Goal: Task Accomplishment & Management: Complete application form

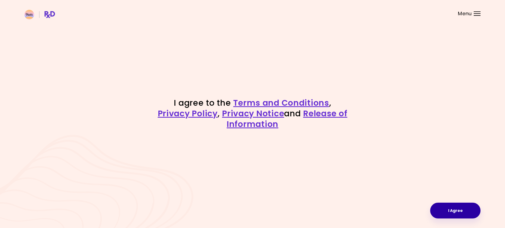
click at [449, 209] on button "I Agree" at bounding box center [455, 210] width 50 height 16
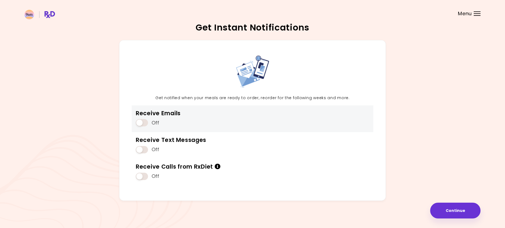
click at [146, 125] on span at bounding box center [142, 122] width 12 height 7
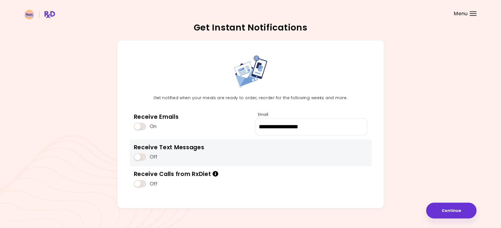
click at [143, 159] on span at bounding box center [140, 156] width 12 height 7
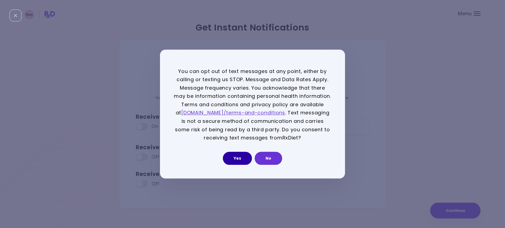
click at [236, 158] on button "Yes" at bounding box center [237, 158] width 29 height 13
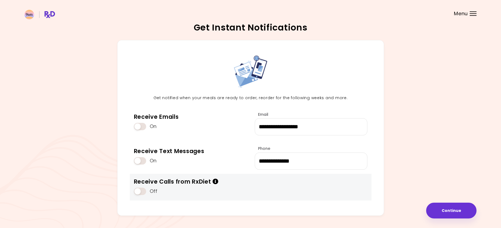
click at [145, 191] on span at bounding box center [140, 190] width 12 height 7
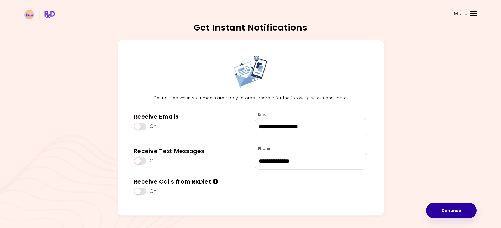
click at [454, 211] on button "Continue" at bounding box center [451, 210] width 50 height 16
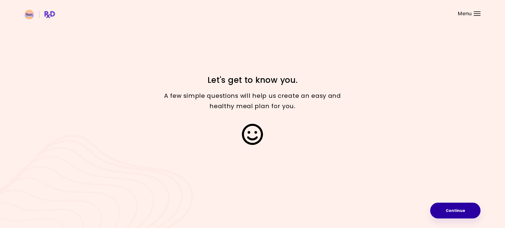
click at [452, 210] on button "Continue" at bounding box center [455, 210] width 50 height 16
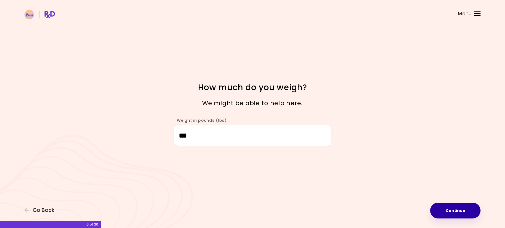
click at [452, 211] on button "Continue" at bounding box center [455, 210] width 50 height 16
select select "****"
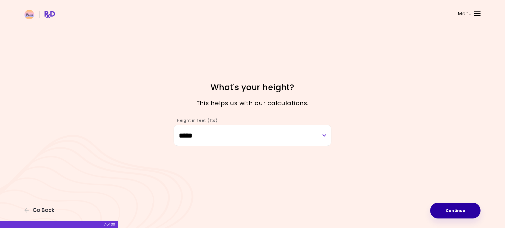
click at [461, 213] on button "Continue" at bounding box center [455, 210] width 50 height 16
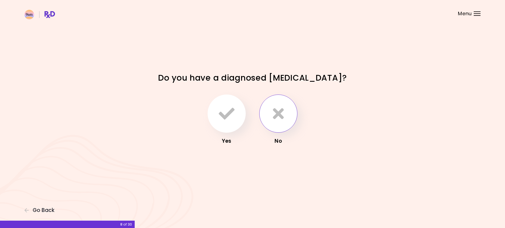
click at [278, 113] on icon "button" at bounding box center [278, 114] width 11 height 16
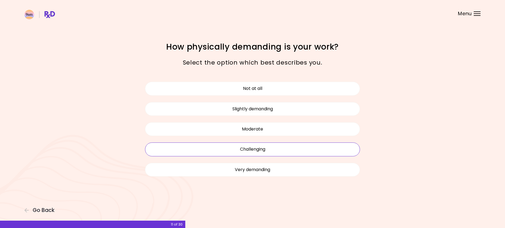
click at [256, 150] on button "Challenging" at bounding box center [252, 149] width 215 height 14
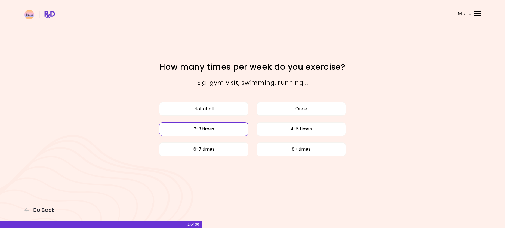
click at [216, 130] on button "2-3 times" at bounding box center [203, 129] width 89 height 14
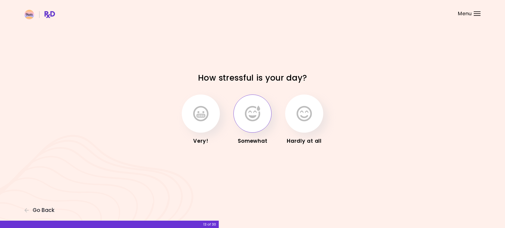
click at [250, 118] on icon "button" at bounding box center [252, 114] width 15 height 16
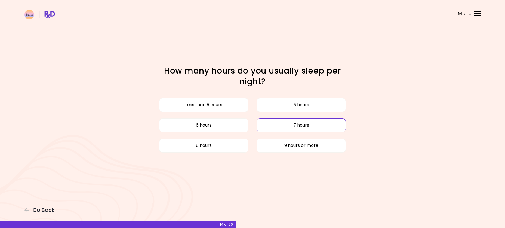
click at [296, 124] on button "7 hours" at bounding box center [301, 125] width 89 height 14
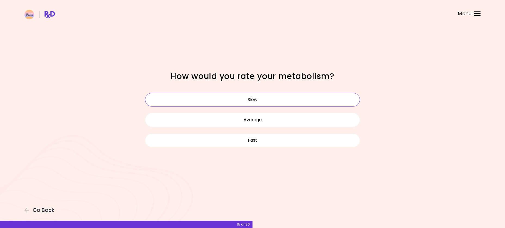
click at [254, 99] on button "Slow" at bounding box center [252, 100] width 215 height 14
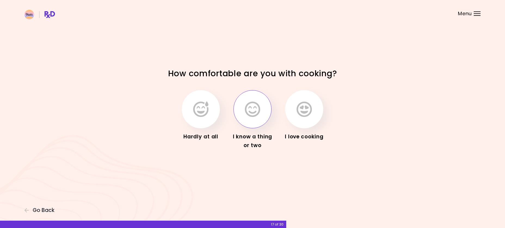
click at [263, 111] on button "button" at bounding box center [252, 109] width 38 height 38
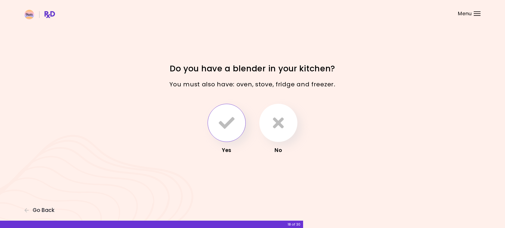
click at [229, 125] on icon "button" at bounding box center [227, 123] width 16 height 16
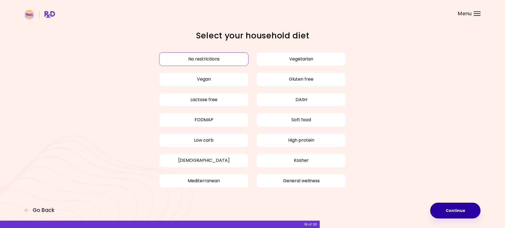
click at [463, 213] on button "Continue" at bounding box center [455, 210] width 50 height 16
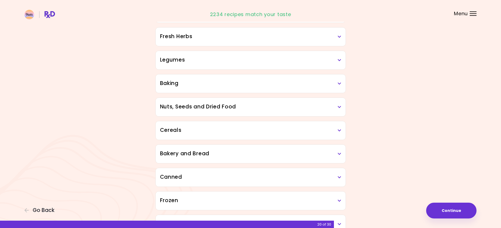
scroll to position [252, 0]
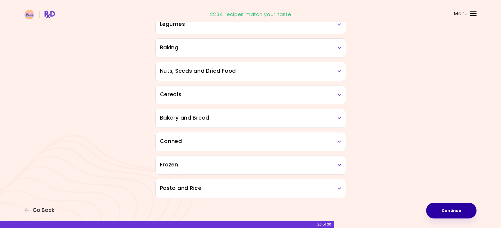
click at [457, 208] on button "Continue" at bounding box center [451, 210] width 50 height 16
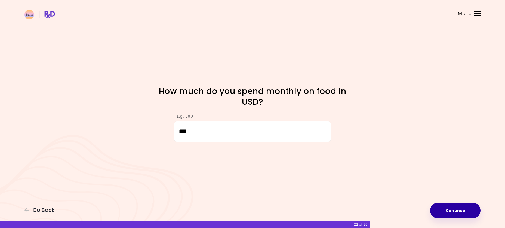
type input "***"
click at [451, 210] on button "Continue" at bounding box center [455, 210] width 50 height 16
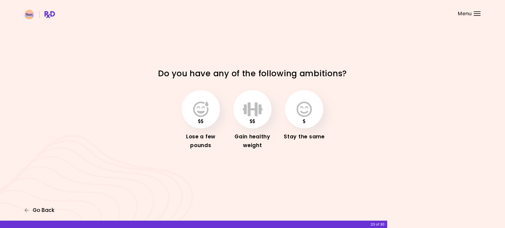
click at [41, 212] on span "Go Back" at bounding box center [44, 210] width 22 height 6
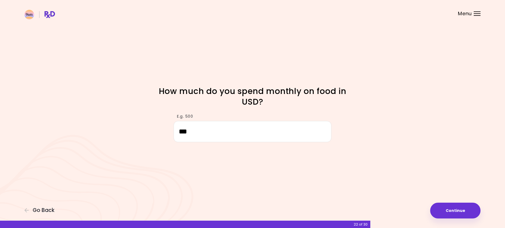
drag, startPoint x: 206, startPoint y: 128, endPoint x: 128, endPoint y: 132, distance: 78.2
click at [127, 131] on div "E.g. 500 ***" at bounding box center [252, 124] width 261 height 33
type input "***"
click at [463, 201] on div "Focusable invisible element How much do you spend monthly on food in USD? E.g. …" at bounding box center [252, 114] width 505 height 228
click at [458, 211] on button "Continue" at bounding box center [455, 210] width 50 height 16
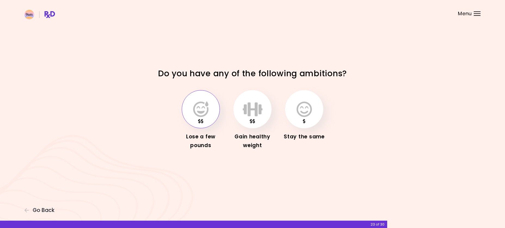
click at [198, 112] on icon "button" at bounding box center [200, 109] width 15 height 16
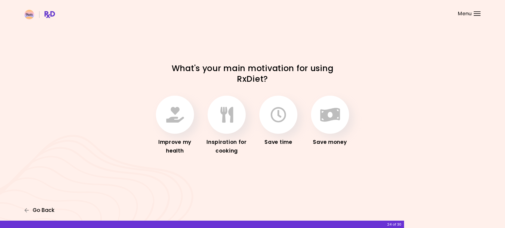
click at [38, 210] on span "Go Back" at bounding box center [44, 210] width 22 height 6
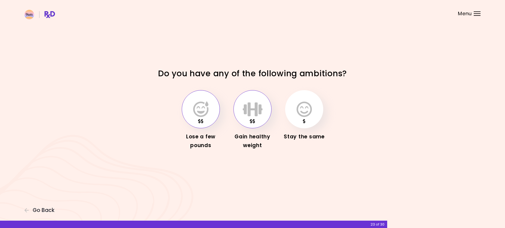
click at [251, 111] on icon "button" at bounding box center [253, 109] width 20 height 16
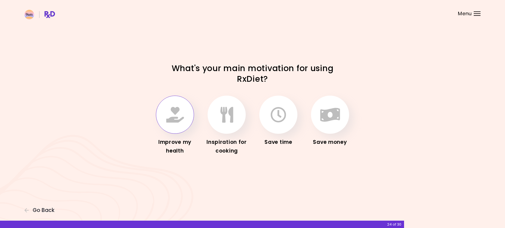
click at [180, 115] on icon "button" at bounding box center [175, 115] width 18 height 16
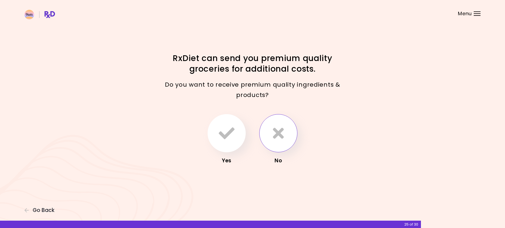
click at [278, 135] on icon "button" at bounding box center [278, 133] width 11 height 16
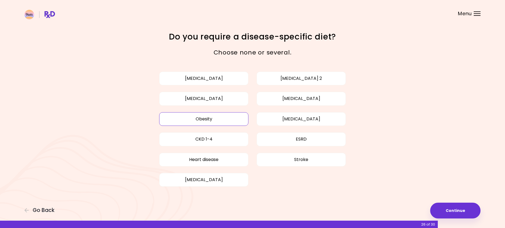
click at [211, 122] on button "Obesity" at bounding box center [203, 119] width 89 height 14
click at [451, 210] on button "Continue" at bounding box center [455, 210] width 50 height 16
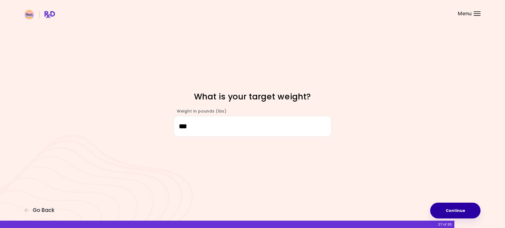
type input "***"
click at [466, 214] on button "Continue" at bounding box center [455, 210] width 50 height 16
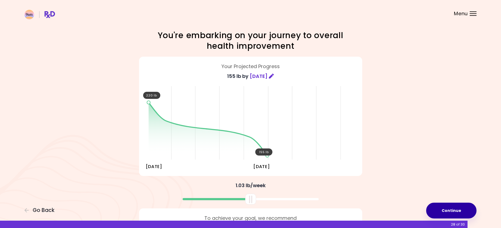
click at [448, 210] on button "Continue" at bounding box center [451, 210] width 50 height 16
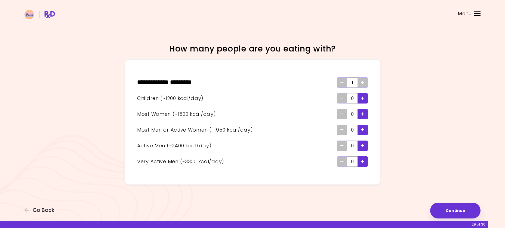
click at [364, 97] on icon "Add - Child" at bounding box center [362, 98] width 3 height 4
click at [360, 114] on div "Add - Woman" at bounding box center [363, 114] width 10 height 10
click at [455, 209] on button "Continue" at bounding box center [455, 210] width 50 height 16
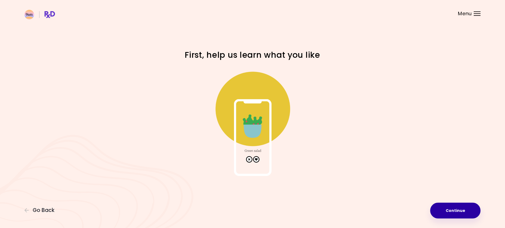
click at [454, 211] on button "Continue" at bounding box center [455, 210] width 50 height 16
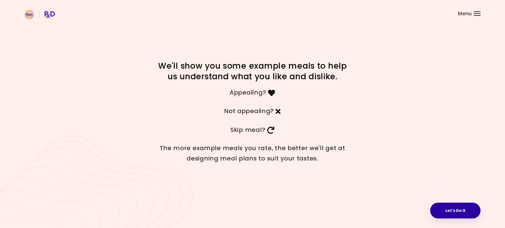
click at [454, 211] on button "Let's Do It" at bounding box center [455, 210] width 50 height 16
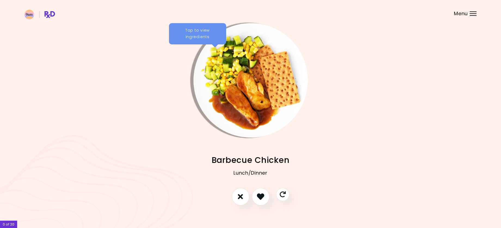
click at [247, 92] on img "Info - Barbecue Chicken" at bounding box center [250, 80] width 114 height 114
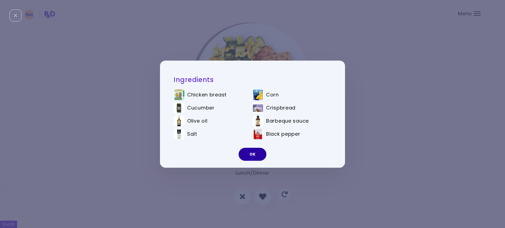
click at [250, 155] on button "OK" at bounding box center [253, 153] width 28 height 13
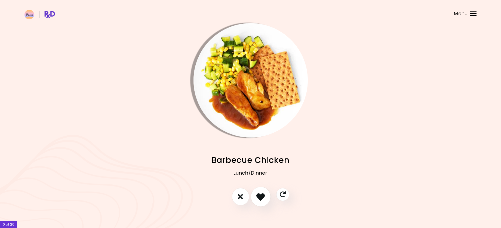
click at [259, 197] on icon "I like this recipe" at bounding box center [260, 196] width 8 height 8
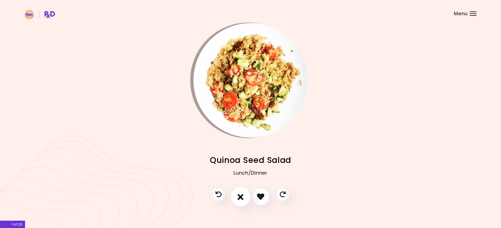
click at [243, 195] on icon "I don't like this recipe" at bounding box center [241, 196] width 6 height 8
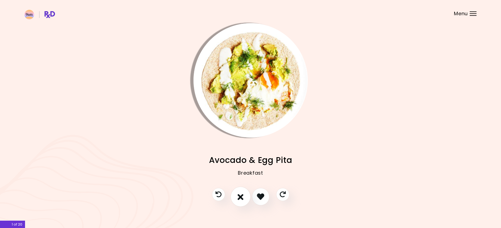
click at [240, 201] on button "I don't like this recipe" at bounding box center [240, 196] width 20 height 20
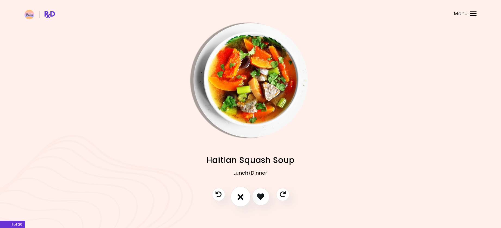
click at [241, 195] on icon "I don't like this recipe" at bounding box center [241, 196] width 6 height 8
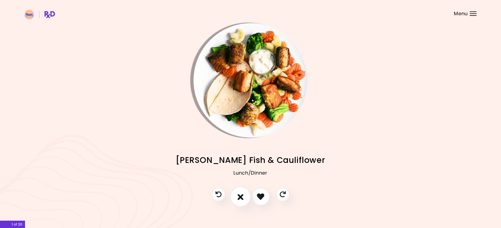
click at [242, 194] on icon "I don't like this recipe" at bounding box center [241, 196] width 6 height 8
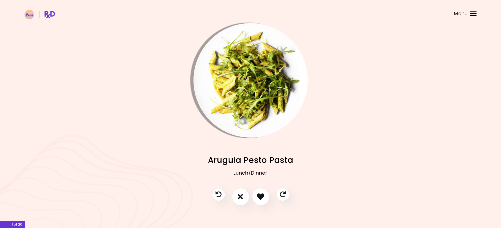
click at [230, 196] on div at bounding box center [251, 199] width 88 height 23
click at [237, 195] on button "I don't like this recipe" at bounding box center [240, 196] width 20 height 20
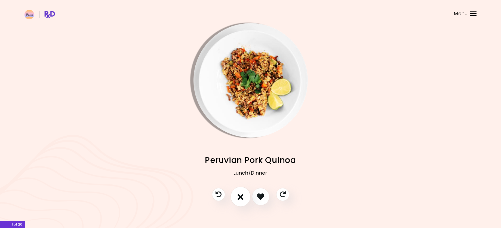
click at [239, 196] on icon "I don't like this recipe" at bounding box center [241, 196] width 6 height 8
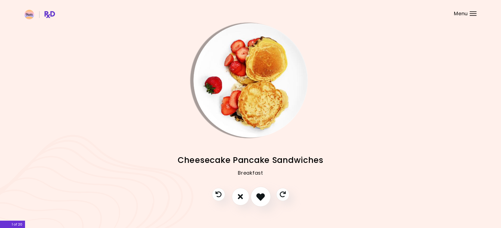
click at [257, 194] on icon "I like this recipe" at bounding box center [260, 196] width 8 height 8
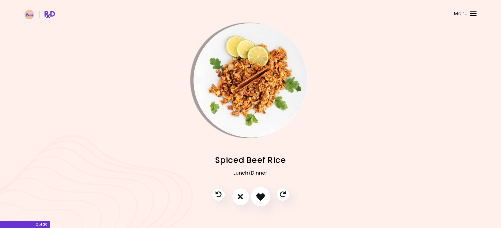
click at [259, 197] on icon "I like this recipe" at bounding box center [260, 196] width 8 height 8
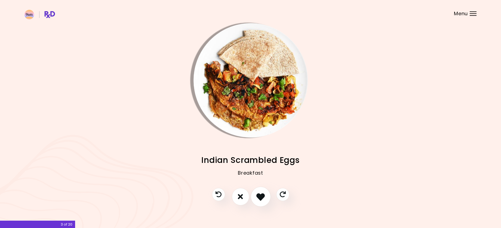
click at [261, 200] on icon "I like this recipe" at bounding box center [260, 196] width 8 height 8
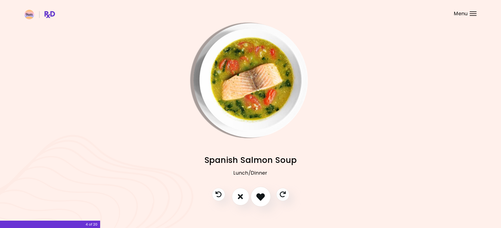
click at [261, 195] on icon "I like this recipe" at bounding box center [260, 196] width 8 height 8
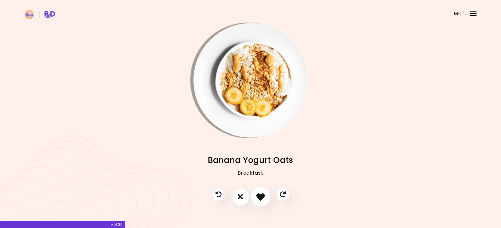
click at [257, 198] on icon "I like this recipe" at bounding box center [260, 196] width 8 height 8
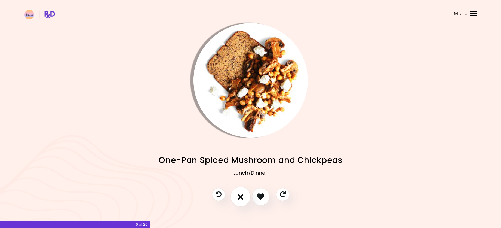
click at [240, 198] on icon "I don't like this recipe" at bounding box center [241, 196] width 6 height 8
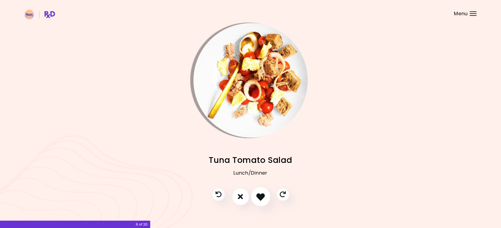
click at [257, 196] on icon "I like this recipe" at bounding box center [260, 196] width 8 height 8
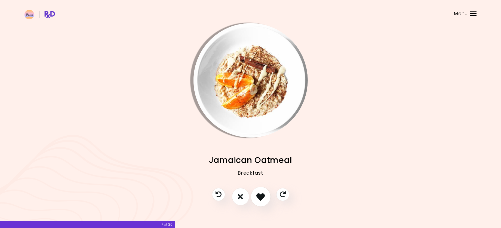
click at [257, 196] on icon "I like this recipe" at bounding box center [260, 196] width 8 height 8
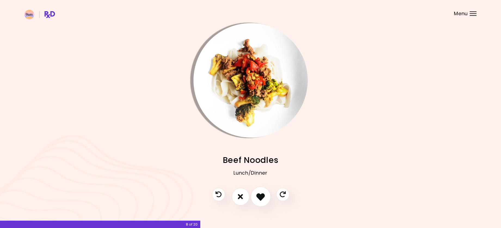
click at [257, 196] on icon "I like this recipe" at bounding box center [260, 196] width 8 height 8
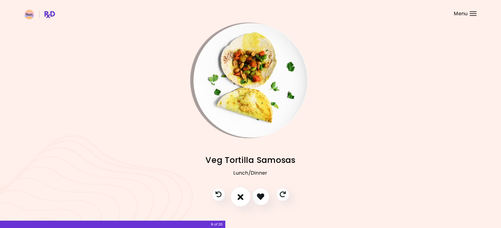
click at [239, 198] on icon "I don't like this recipe" at bounding box center [241, 196] width 6 height 8
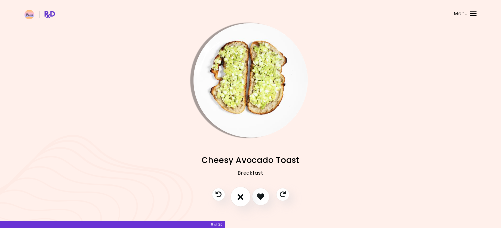
drag, startPoint x: 236, startPoint y: 197, endPoint x: 240, endPoint y: 197, distance: 4.1
click at [237, 197] on button "I don't like this recipe" at bounding box center [240, 196] width 20 height 20
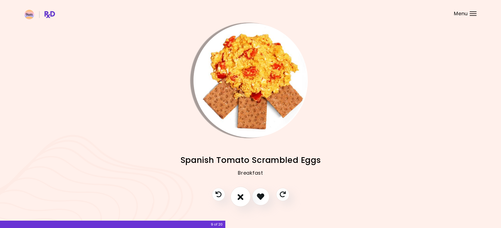
click at [240, 197] on icon "I don't like this recipe" at bounding box center [241, 196] width 6 height 8
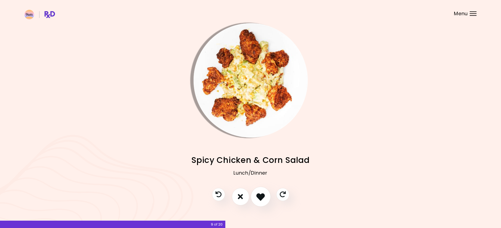
click at [258, 196] on icon "I like this recipe" at bounding box center [260, 196] width 8 height 8
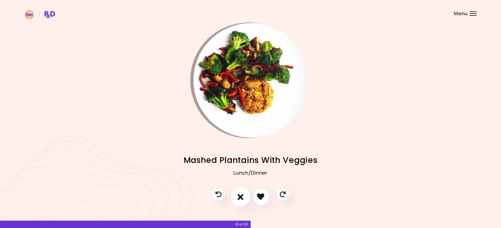
click at [242, 198] on icon "I don't like this recipe" at bounding box center [241, 196] width 6 height 8
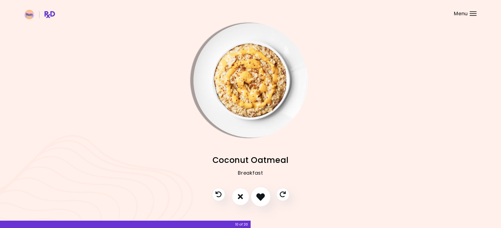
click at [259, 196] on icon "I like this recipe" at bounding box center [260, 196] width 8 height 8
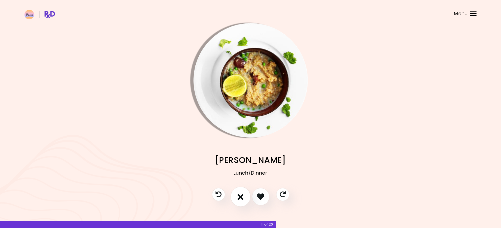
click at [236, 198] on button "I don't like this recipe" at bounding box center [240, 196] width 20 height 20
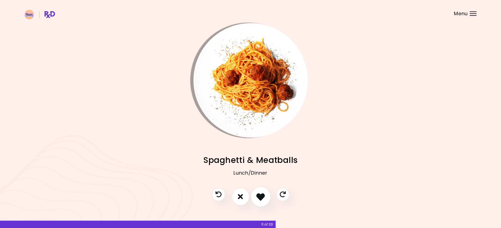
click at [259, 197] on icon "I like this recipe" at bounding box center [260, 196] width 8 height 8
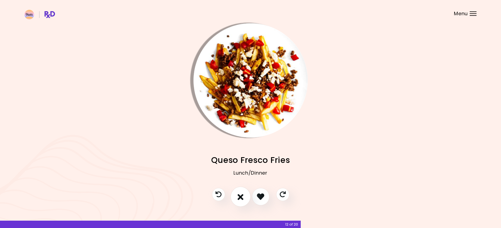
click at [241, 197] on icon "I don't like this recipe" at bounding box center [241, 196] width 6 height 8
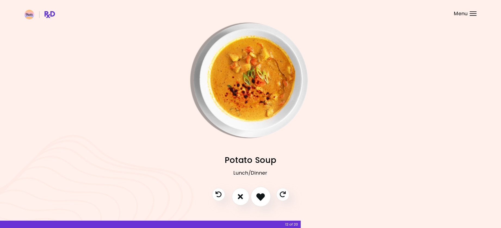
click at [262, 194] on icon "I like this recipe" at bounding box center [260, 196] width 8 height 8
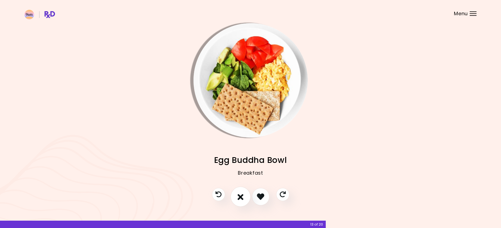
click at [241, 195] on icon "I don't like this recipe" at bounding box center [241, 196] width 6 height 8
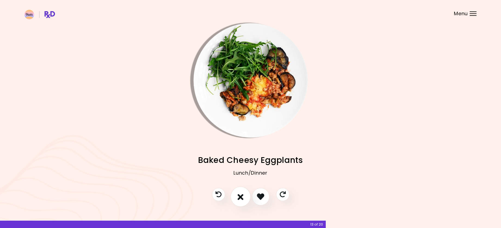
click at [234, 195] on button "I don't like this recipe" at bounding box center [240, 196] width 20 height 20
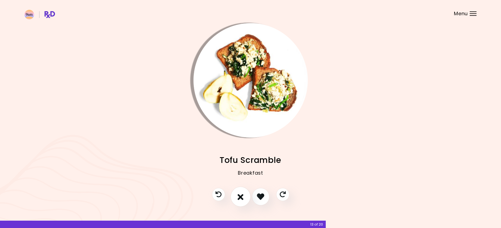
click at [235, 195] on button "I don't like this recipe" at bounding box center [240, 196] width 20 height 20
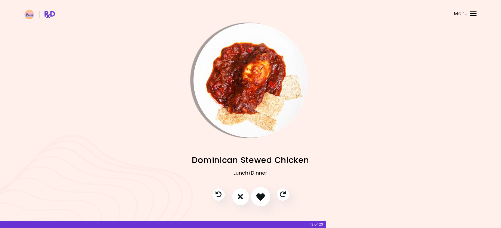
click at [255, 196] on button "I like this recipe" at bounding box center [261, 196] width 20 height 20
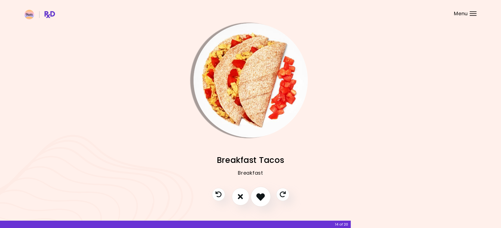
click at [255, 196] on button "I like this recipe" at bounding box center [261, 196] width 20 height 20
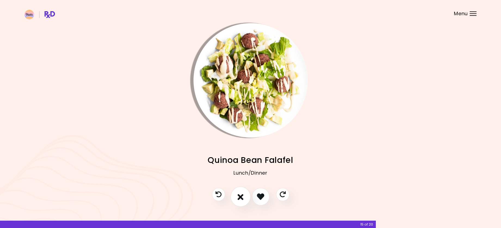
click at [239, 195] on icon "I don't like this recipe" at bounding box center [241, 196] width 6 height 8
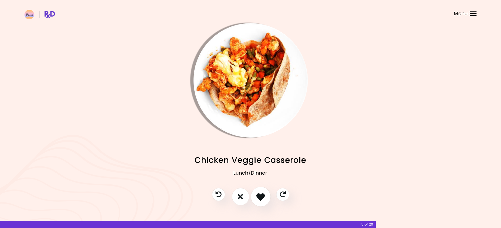
click at [263, 197] on icon "I like this recipe" at bounding box center [260, 196] width 8 height 8
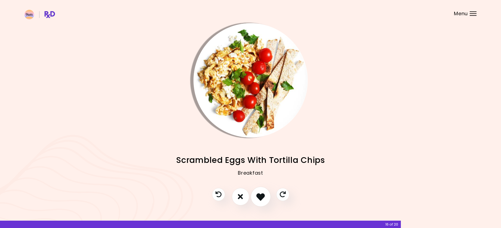
click at [261, 195] on icon "I like this recipe" at bounding box center [260, 196] width 8 height 8
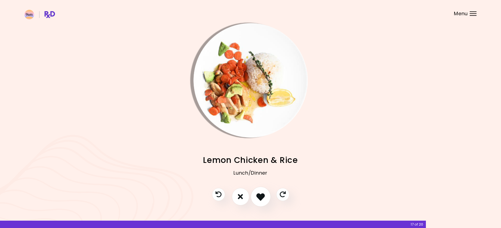
click at [261, 195] on icon "I like this recipe" at bounding box center [260, 196] width 8 height 8
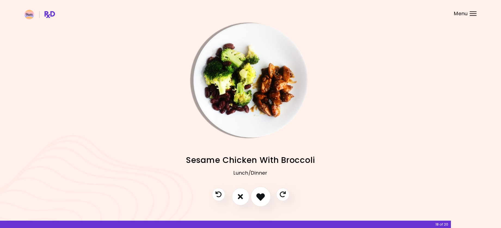
click at [261, 195] on icon "I like this recipe" at bounding box center [260, 196] width 8 height 8
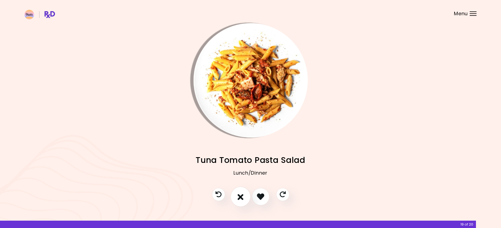
click at [249, 196] on button "I don't like this recipe" at bounding box center [240, 196] width 20 height 20
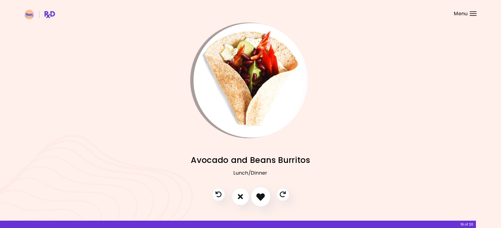
click at [252, 196] on button "I like this recipe" at bounding box center [261, 196] width 20 height 20
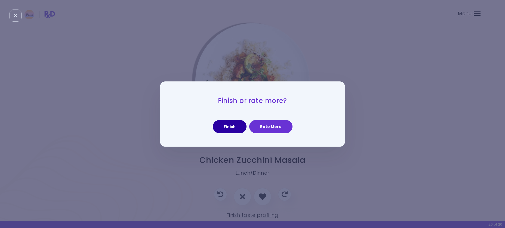
click at [239, 127] on button "Finish" at bounding box center [230, 126] width 34 height 13
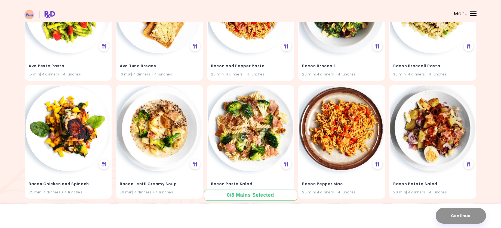
scroll to position [956, 0]
